Goal: Transaction & Acquisition: Purchase product/service

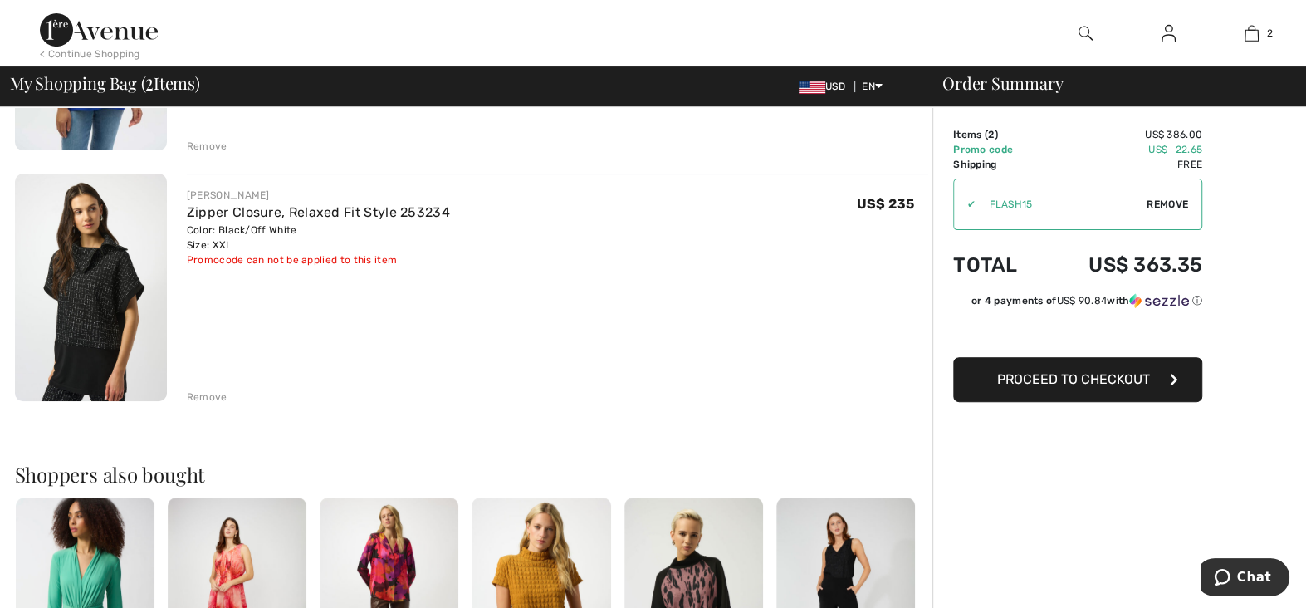
scroll to position [332, 0]
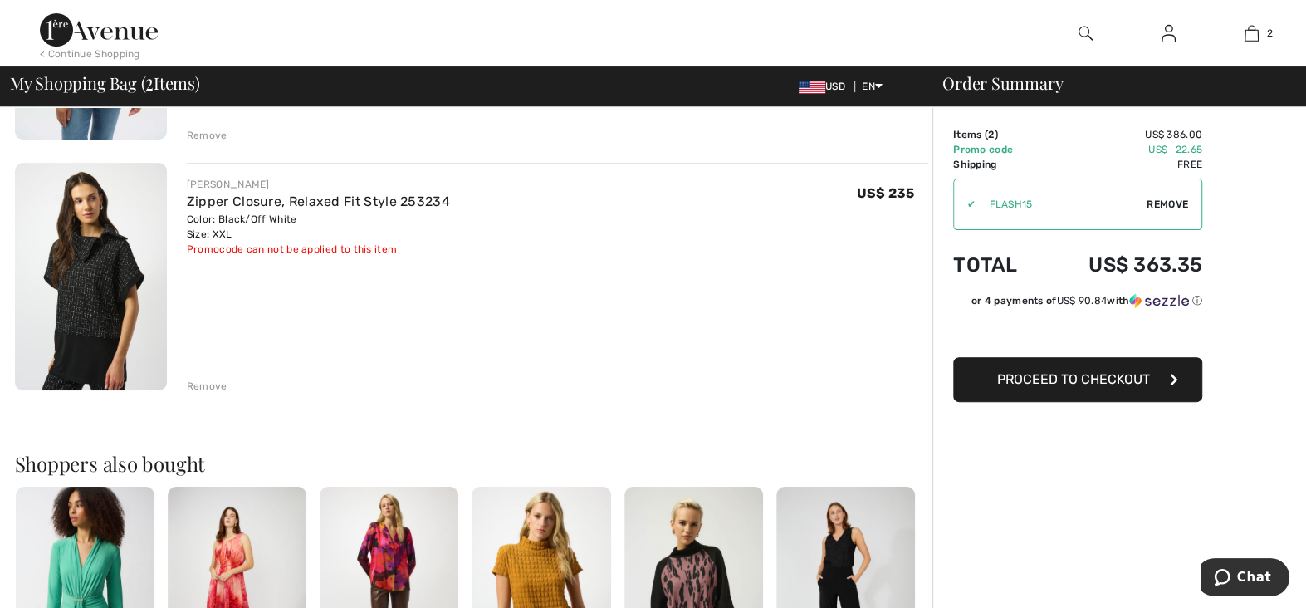
click at [86, 328] on img at bounding box center [91, 277] width 152 height 228
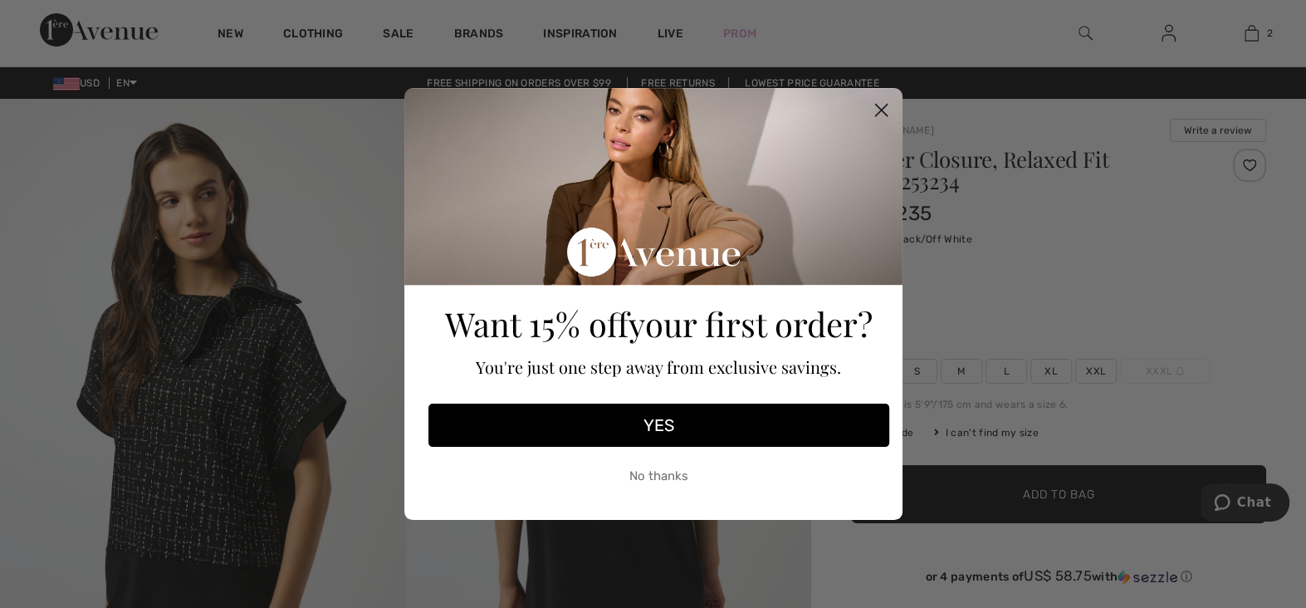
click at [885, 109] on circle "Close dialog" at bounding box center [880, 109] width 27 height 27
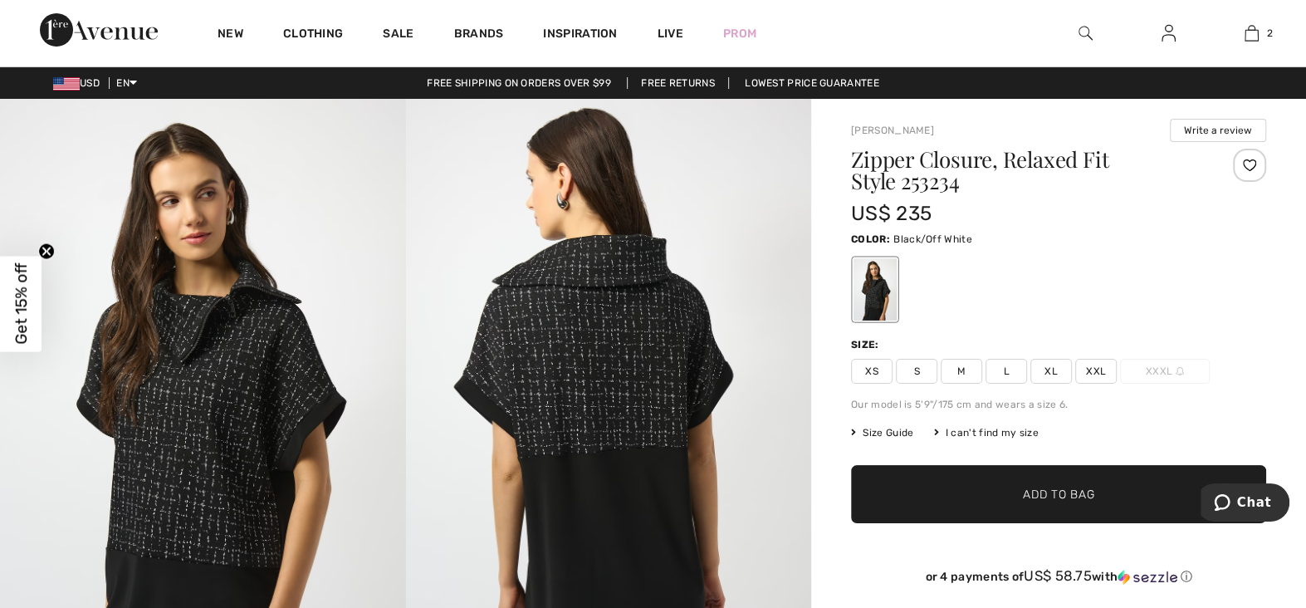
click at [1098, 369] on span "XXL" at bounding box center [1096, 371] width 42 height 25
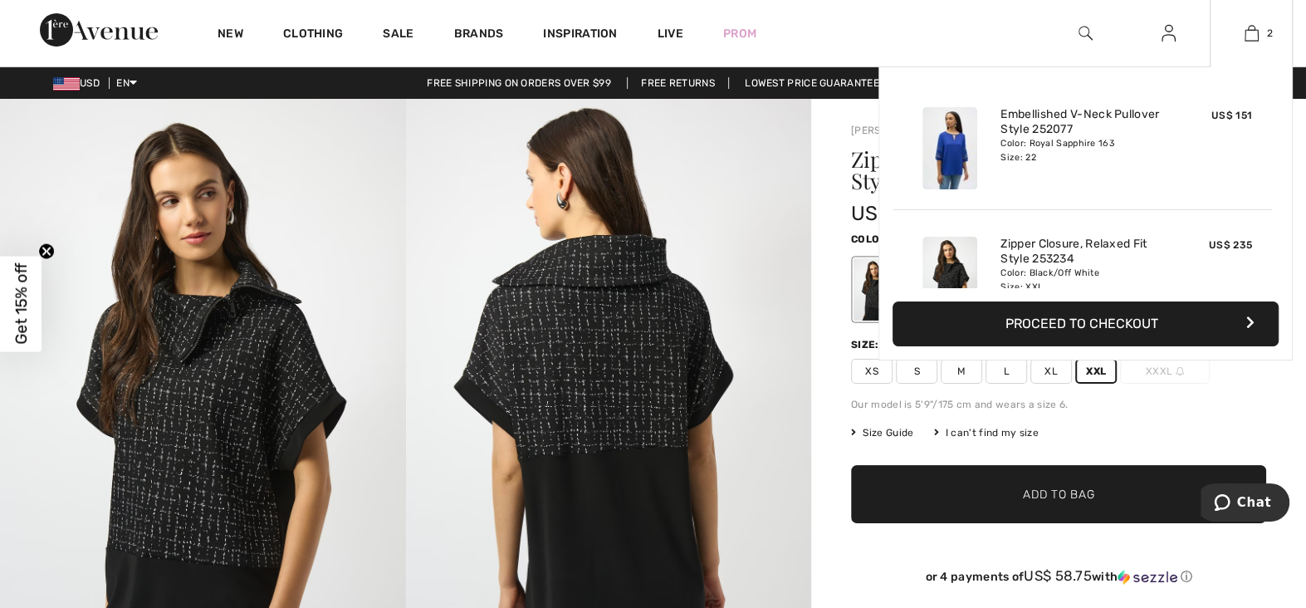
click at [1129, 333] on button "Proceed to Checkout" at bounding box center [1086, 323] width 386 height 45
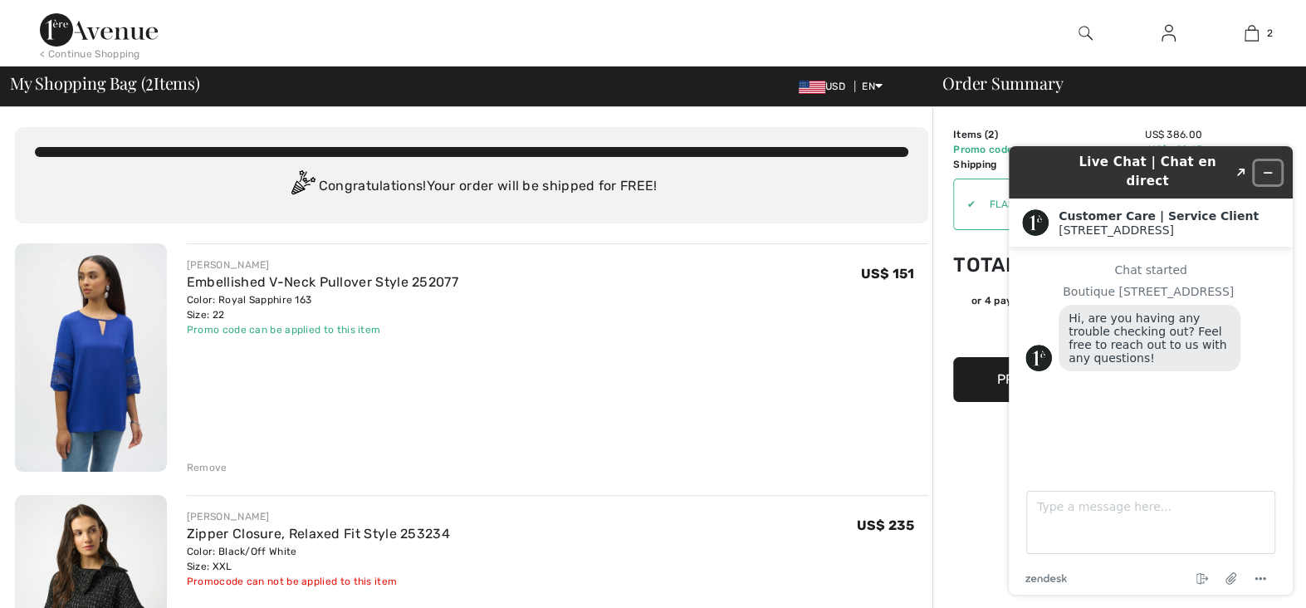
click at [1270, 173] on icon "Minimize widget" at bounding box center [1267, 173] width 7 height 0
